Goal: Find specific page/section: Find specific page/section

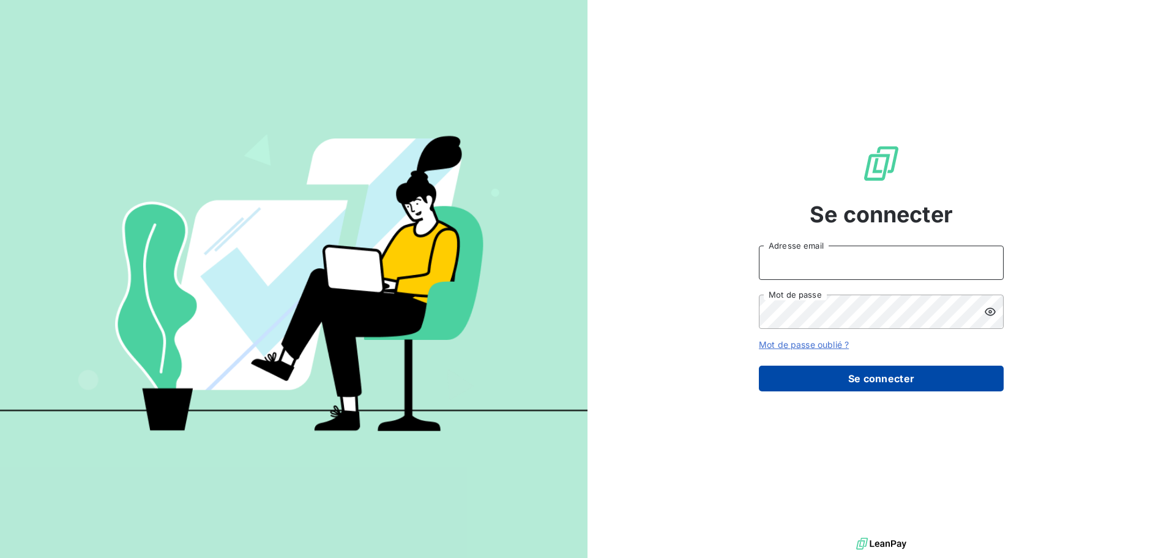
type input "[EMAIL_ADDRESS][DOMAIN_NAME]"
click at [877, 372] on button "Se connecter" at bounding box center [881, 378] width 245 height 26
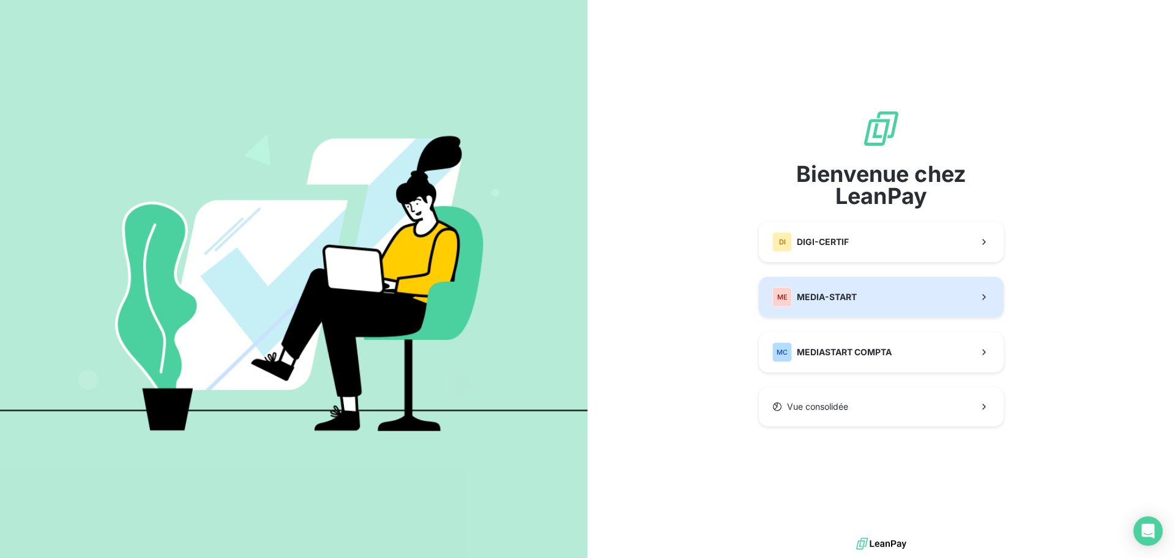
click at [862, 309] on button "ME MEDIA-START" at bounding box center [881, 297] width 245 height 40
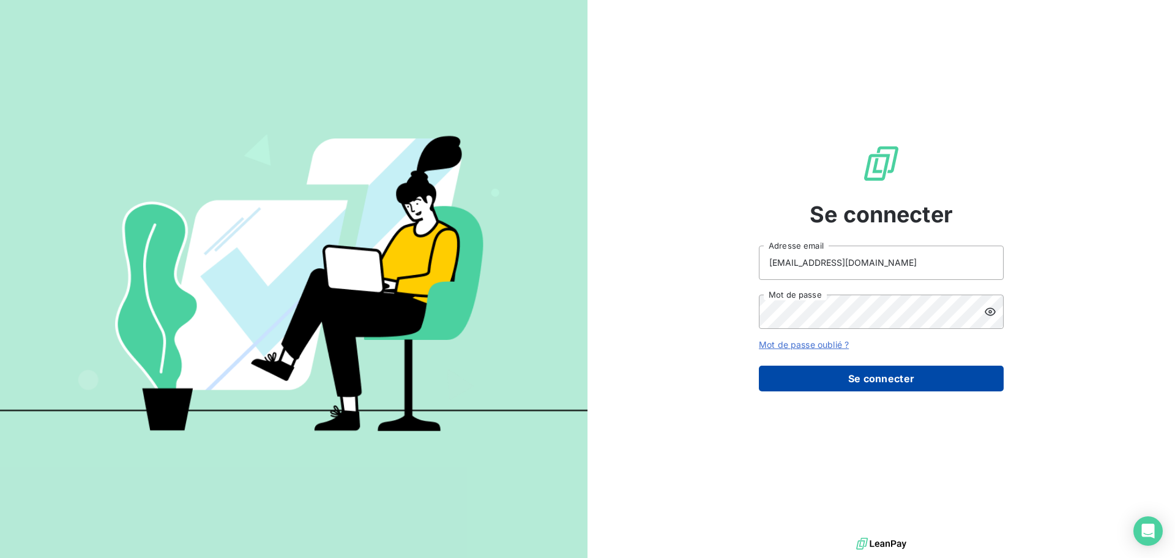
click at [862, 378] on button "Se connecter" at bounding box center [881, 378] width 245 height 26
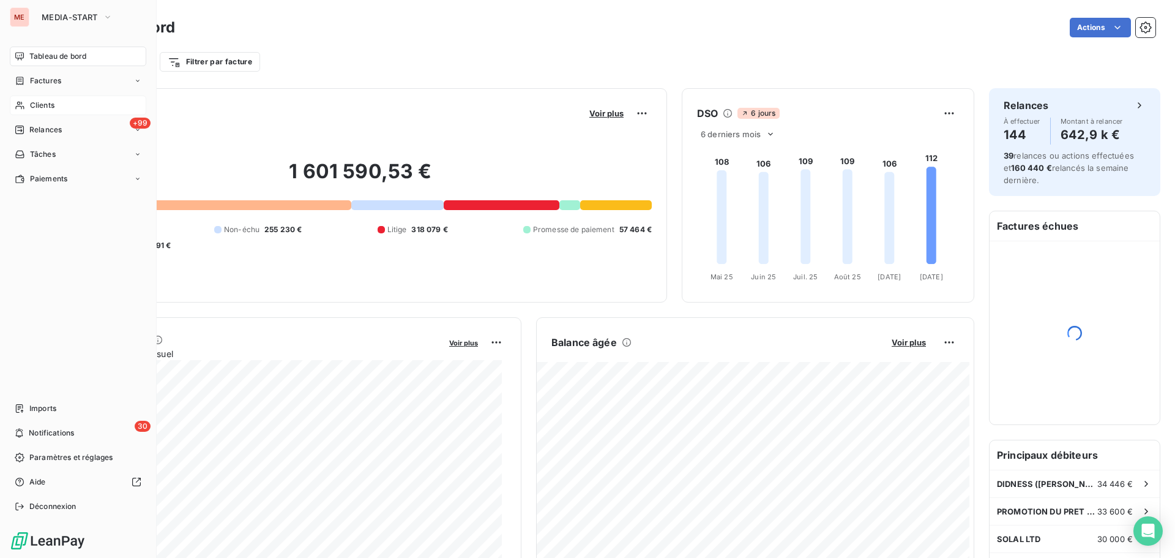
click at [33, 103] on span "Clients" at bounding box center [42, 105] width 24 height 11
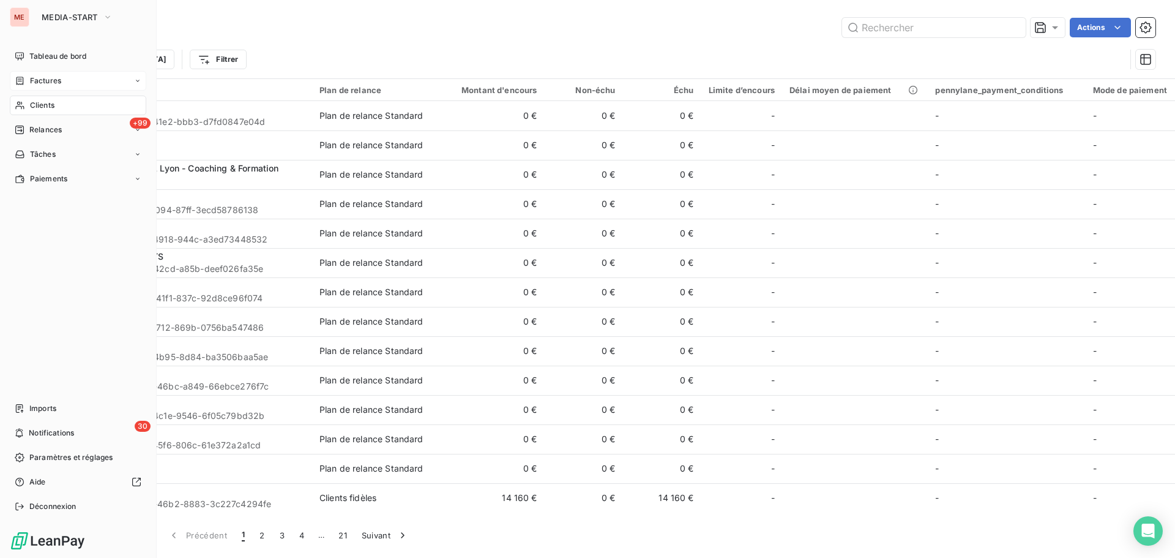
click at [26, 82] on div "Factures" at bounding box center [38, 80] width 47 height 11
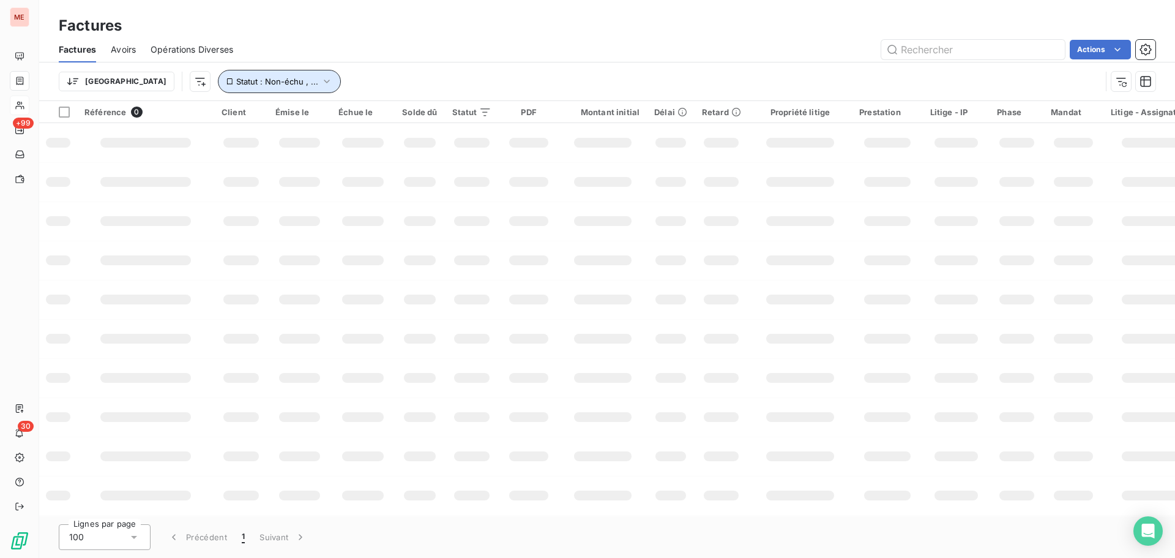
click at [321, 77] on icon "button" at bounding box center [327, 81] width 12 height 12
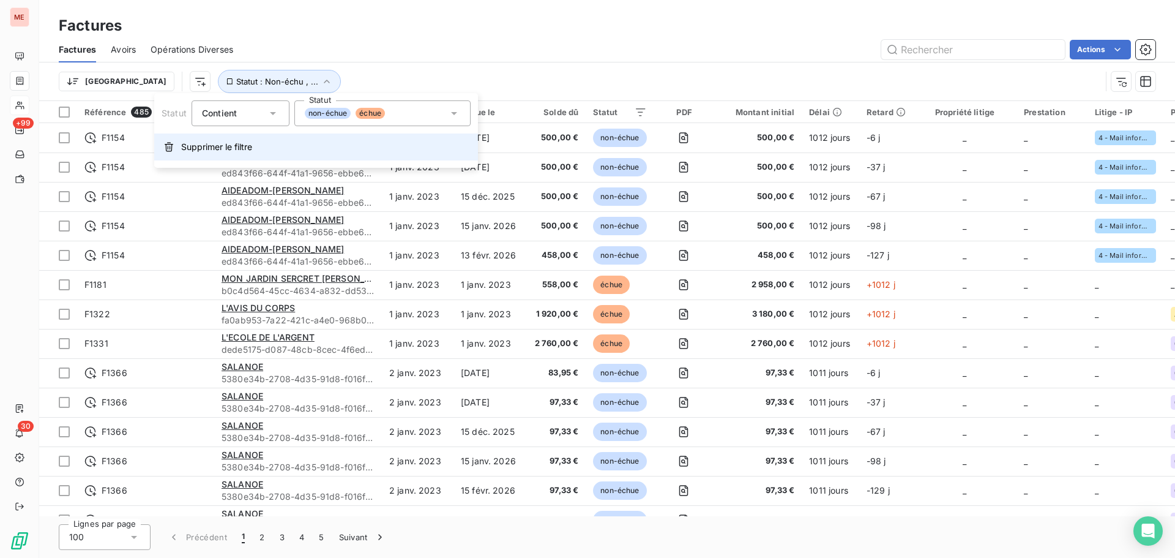
click at [218, 144] on span "Supprimer le filtre" at bounding box center [216, 147] width 71 height 12
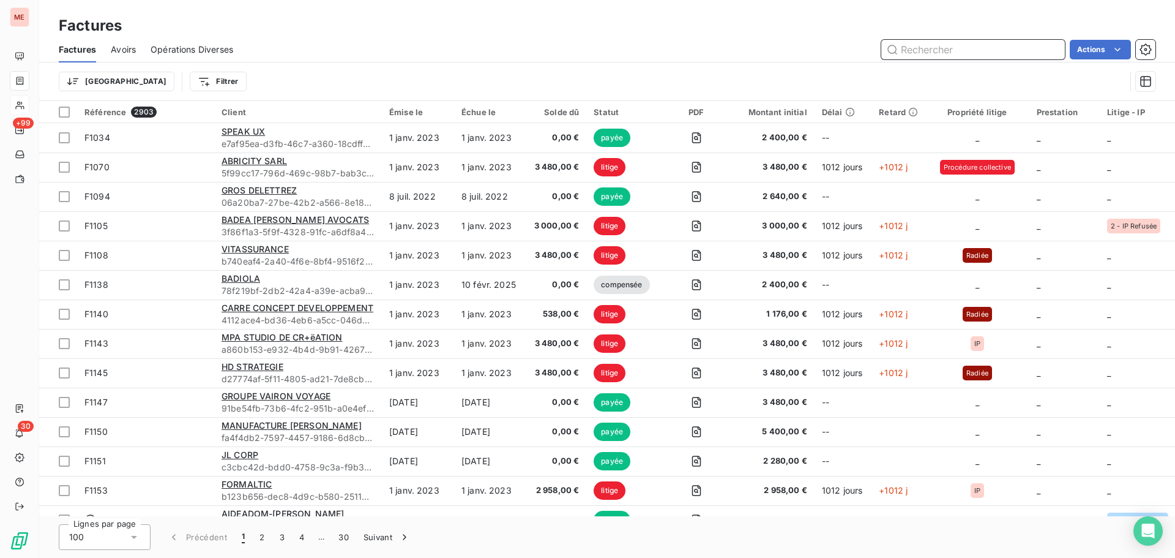
click at [927, 48] on input "text" at bounding box center [974, 50] width 184 height 20
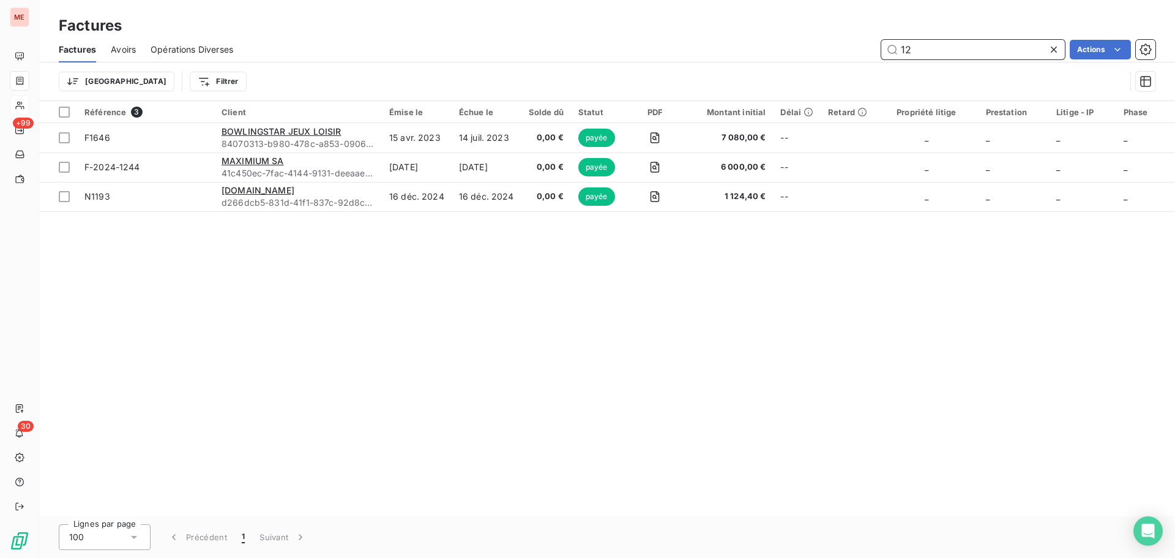
type input "1"
